Goal: Transaction & Acquisition: Purchase product/service

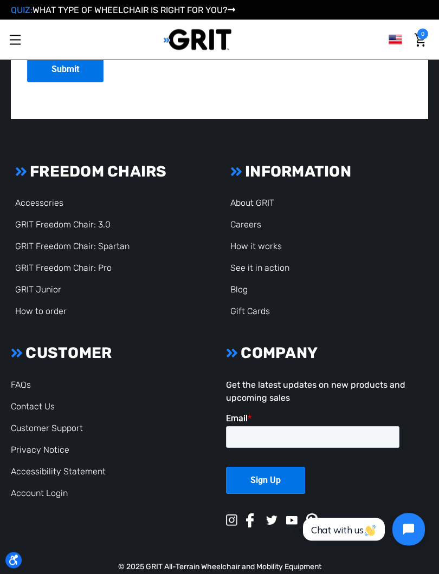
scroll to position [2078, 0]
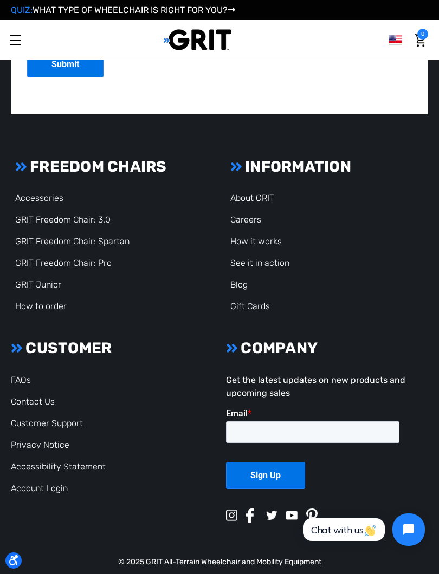
click at [49, 483] on link "Account Login" at bounding box center [39, 488] width 57 height 10
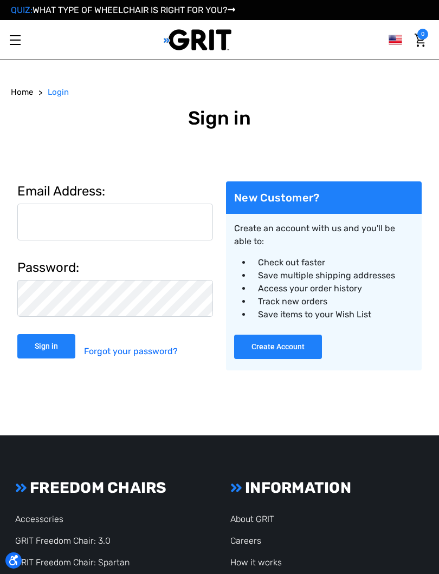
click at [150, 221] on input "Email Address:" at bounding box center [115, 222] width 196 height 37
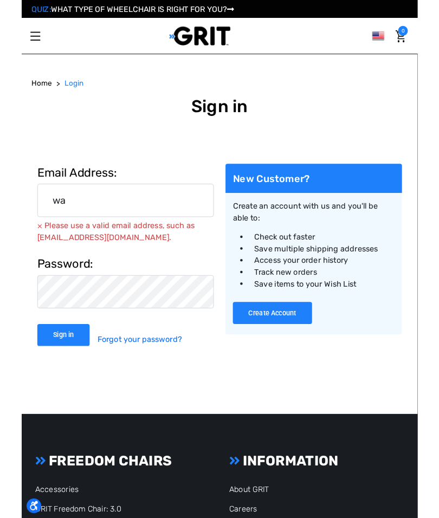
scroll to position [3, 0]
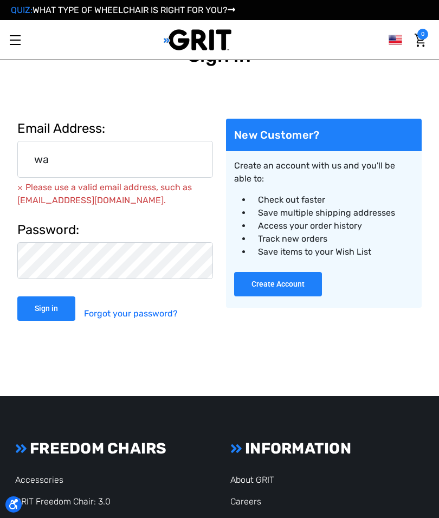
click at [84, 159] on input "wa" at bounding box center [115, 159] width 196 height 37
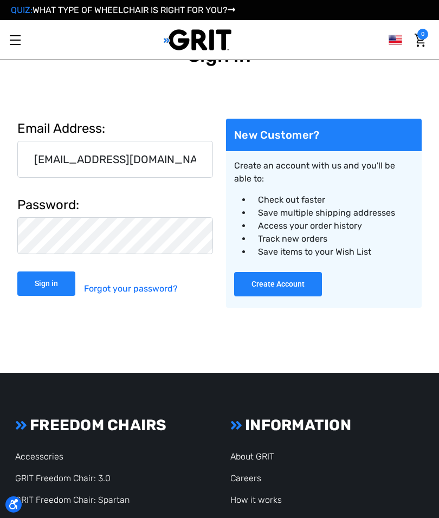
type input "[EMAIL_ADDRESS][DOMAIN_NAME]"
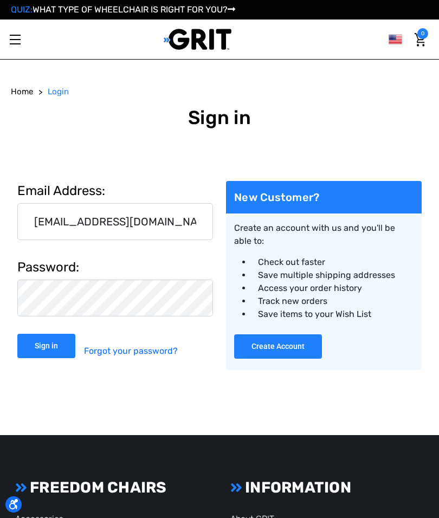
scroll to position [0, 0]
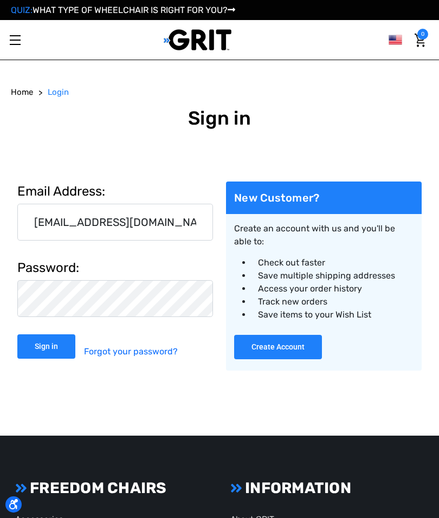
click at [47, 345] on input "Sign in" at bounding box center [46, 346] width 58 height 24
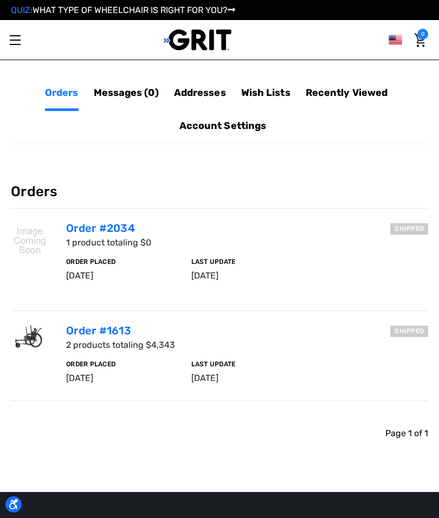
click at [18, 41] on link "Toggle menu" at bounding box center [15, 40] width 30 height 30
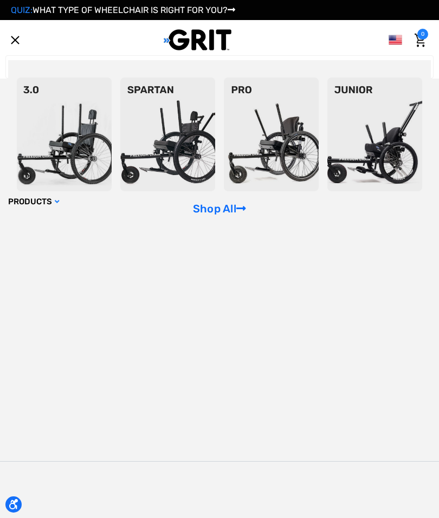
click at [224, 191] on img at bounding box center [271, 135] width 95 height 114
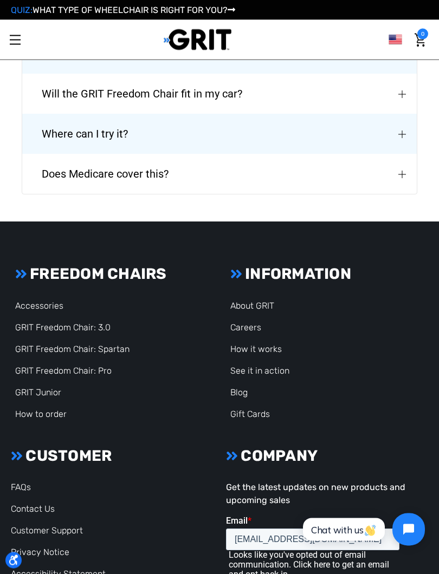
scroll to position [2872, 0]
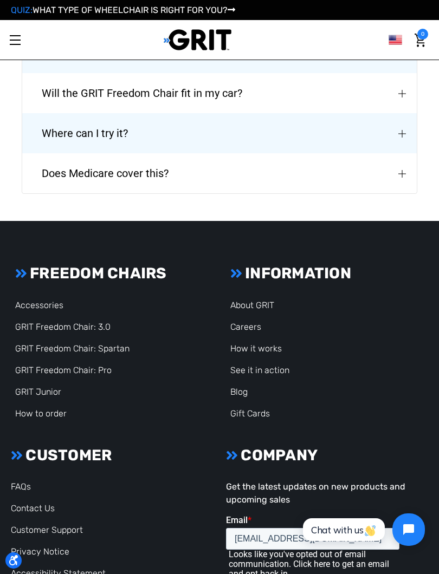
click at [49, 300] on link "Accessories" at bounding box center [39, 305] width 48 height 10
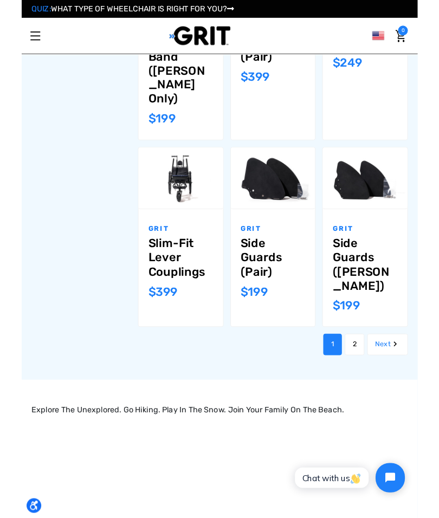
scroll to position [863, 0]
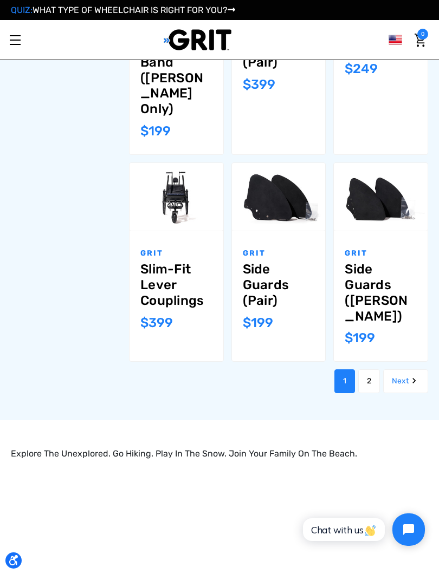
click at [378, 370] on link "2" at bounding box center [369, 382] width 22 height 24
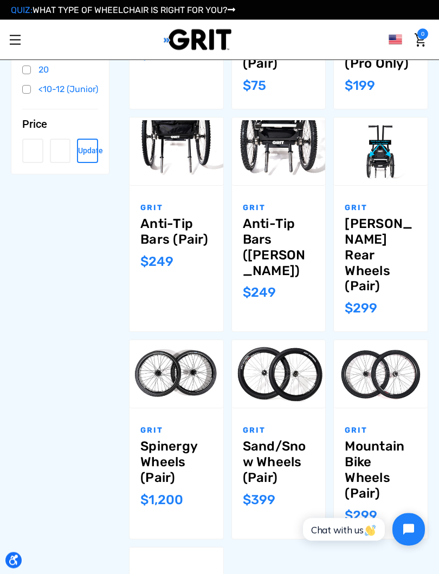
scroll to position [432, 0]
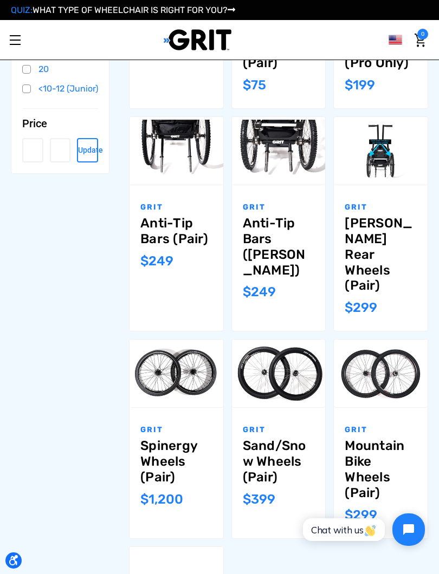
click at [169, 225] on link "Anti-Tip Bars (Pair)" at bounding box center [176, 231] width 72 height 31
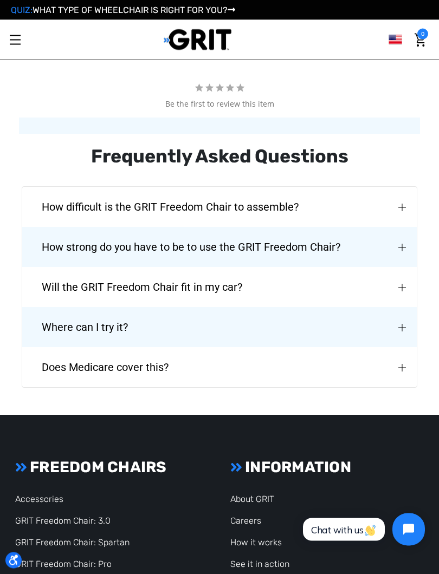
scroll to position [1691, 0]
click at [401, 244] on img "How strong do you have to be to use the GRIT Freedom Chair?" at bounding box center [402, 248] width 8 height 8
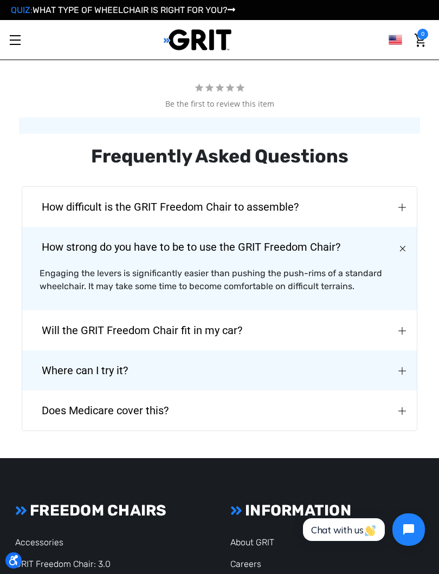
click at [400, 327] on div "Will the GRIT Freedom Chair fit in my car?" at bounding box center [403, 331] width 9 height 9
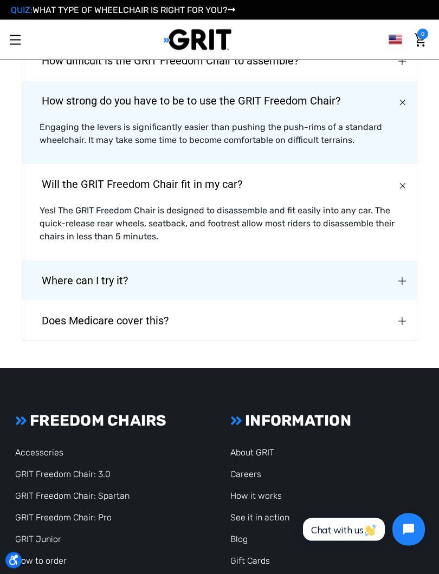
scroll to position [1837, 0]
click at [399, 277] on img "Where can I try it?" at bounding box center [402, 281] width 8 height 8
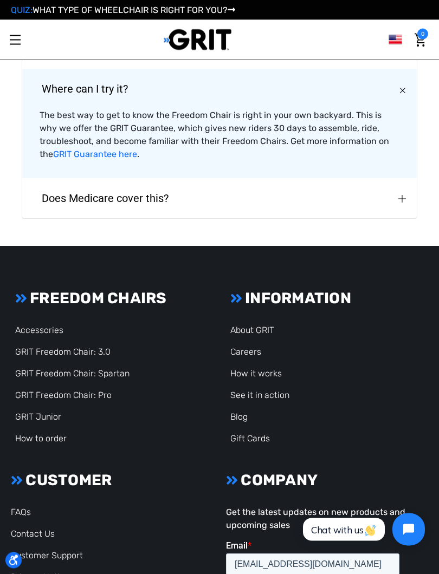
scroll to position [2029, 0]
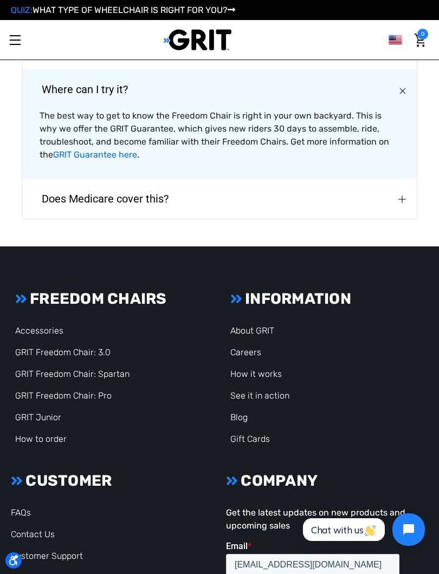
click at [411, 179] on button "Does Medicare cover this?" at bounding box center [219, 199] width 395 height 40
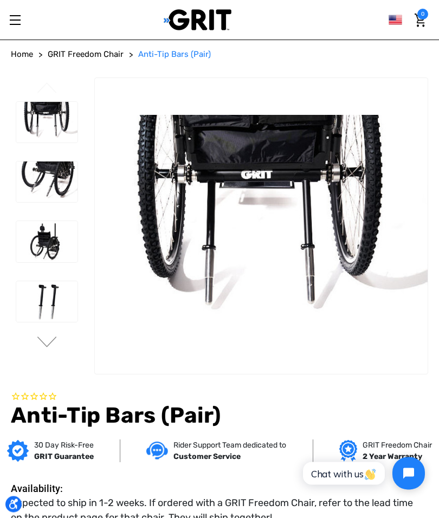
scroll to position [0, 0]
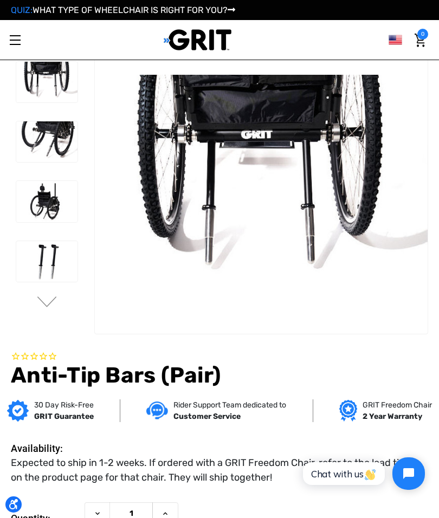
click at [38, 204] on img at bounding box center [46, 201] width 61 height 41
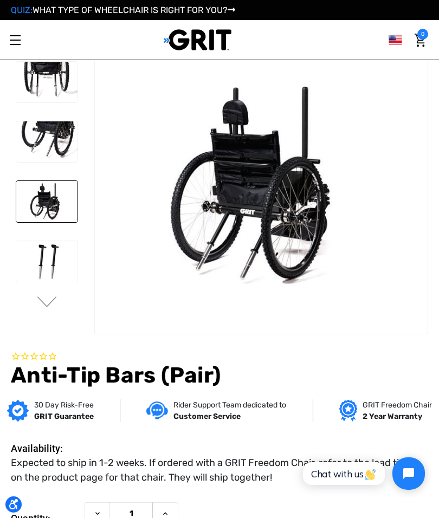
click at [39, 251] on img at bounding box center [46, 261] width 61 height 41
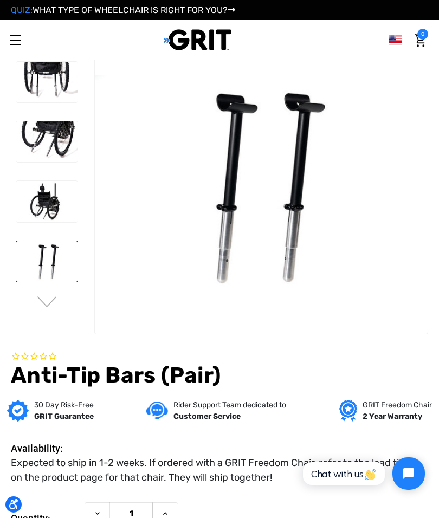
click at [53, 298] on button "Next" at bounding box center [47, 302] width 23 height 13
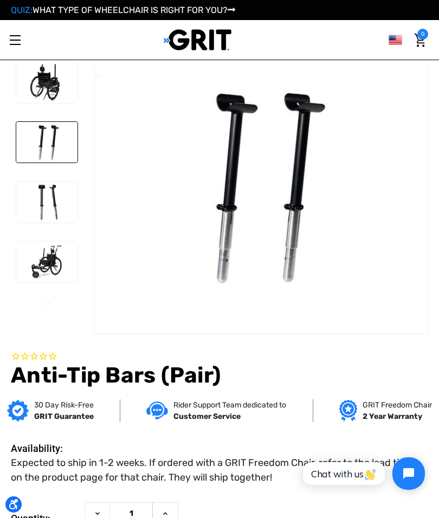
click at [49, 196] on img at bounding box center [46, 202] width 61 height 41
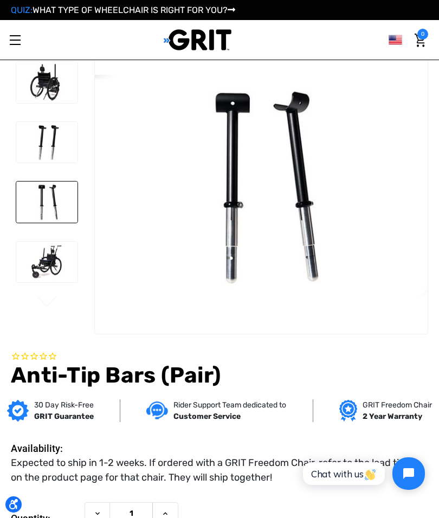
click at [40, 140] on img at bounding box center [46, 142] width 61 height 41
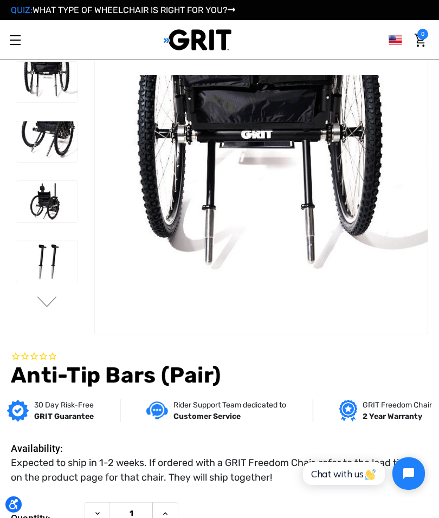
click at [41, 82] on img at bounding box center [46, 82] width 61 height 41
